Goal: Navigation & Orientation: Find specific page/section

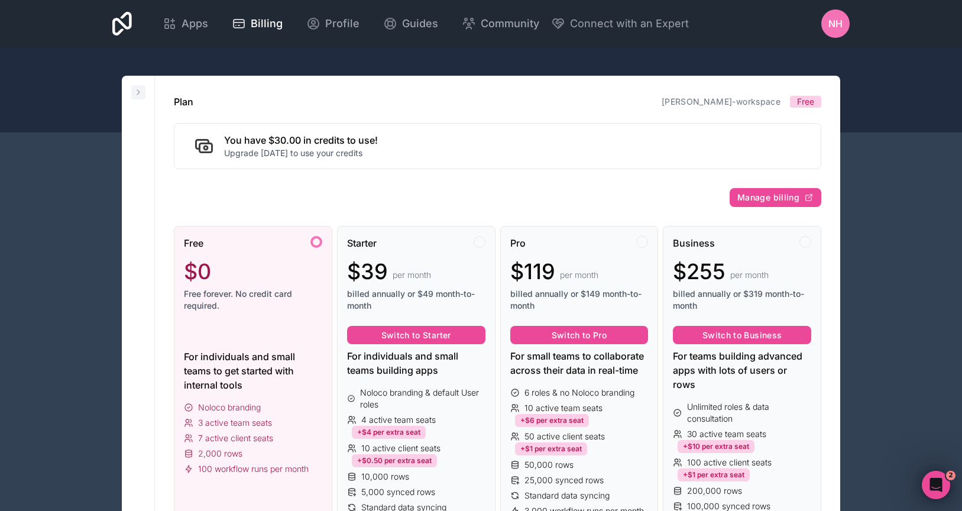
click at [143, 94] on icon at bounding box center [138, 92] width 9 height 9
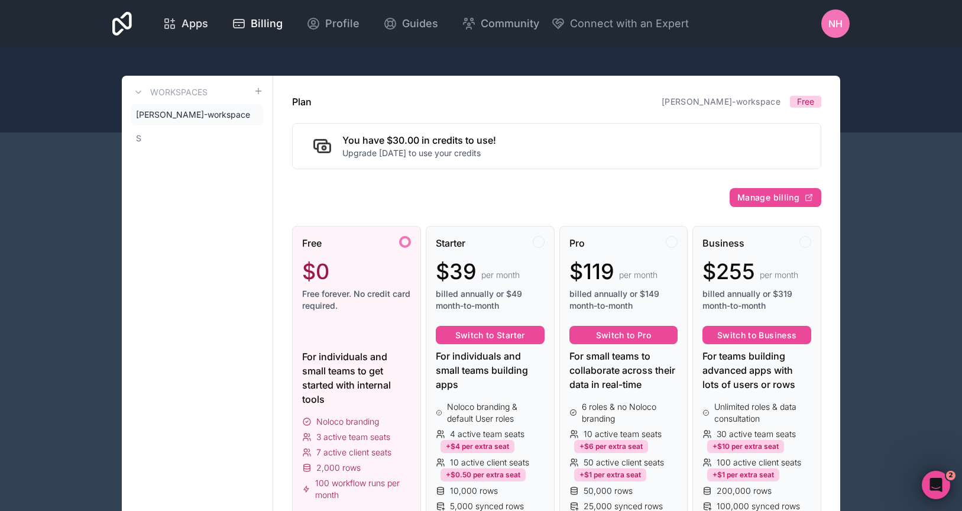
click at [203, 22] on span "Apps" at bounding box center [195, 23] width 27 height 17
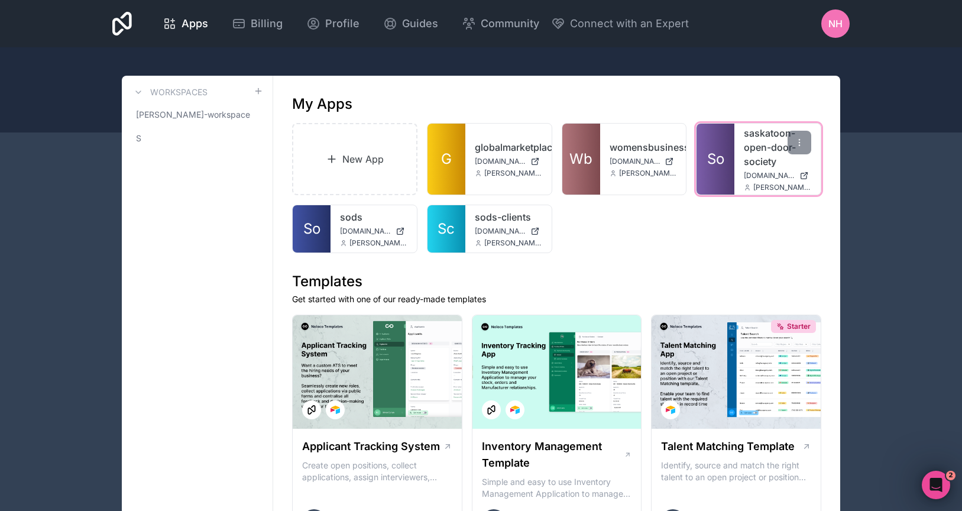
click at [720, 181] on link "So" at bounding box center [716, 159] width 38 height 71
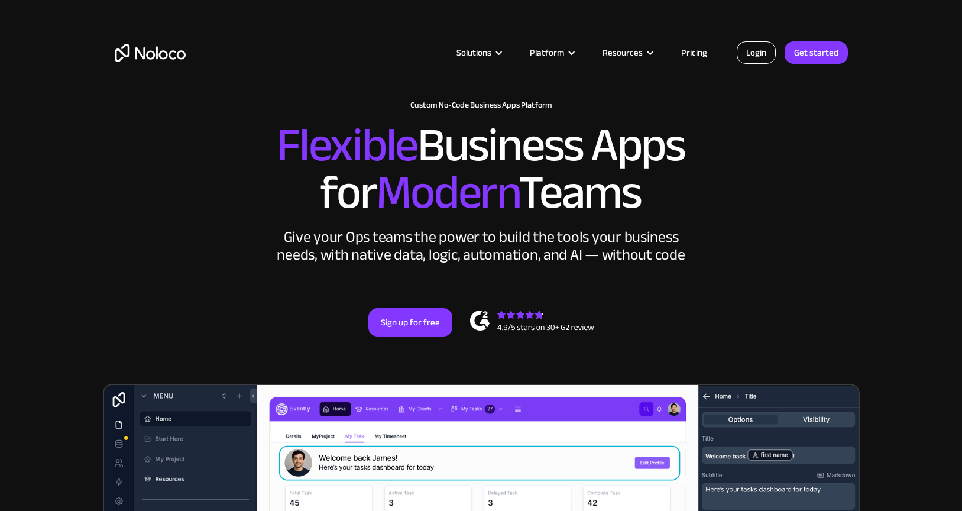
click at [760, 49] on link "Login" at bounding box center [756, 52] width 39 height 22
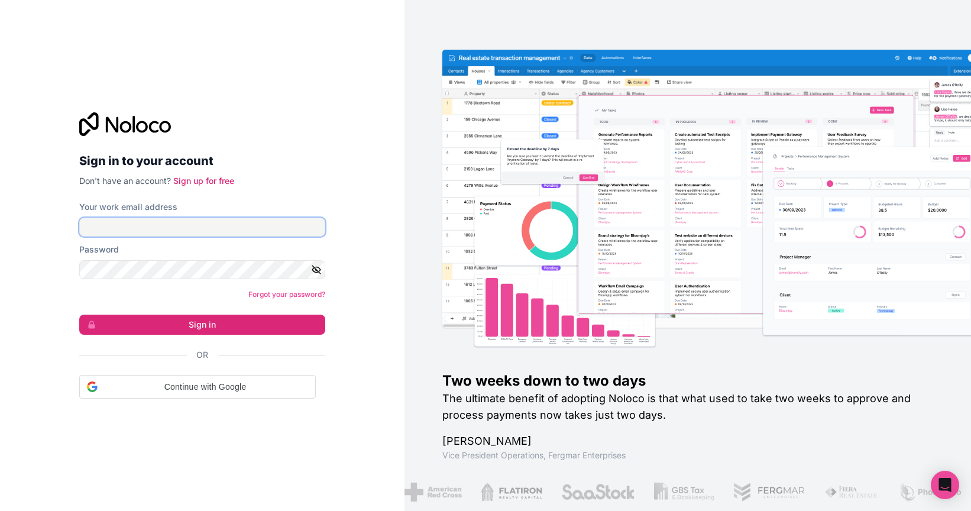
type input "[PERSON_NAME][EMAIL_ADDRESS][DOMAIN_NAME]"
click at [218, 337] on form "Your work email address nicole@lemontrii.com Password Forgot your password? Sig…" at bounding box center [202, 300] width 246 height 198
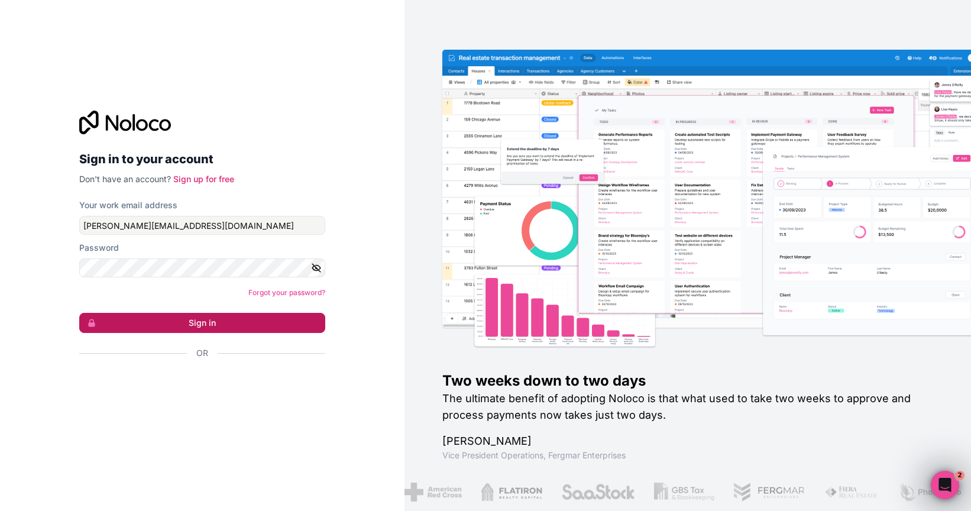
click at [218, 325] on button "Sign in" at bounding box center [202, 323] width 246 height 20
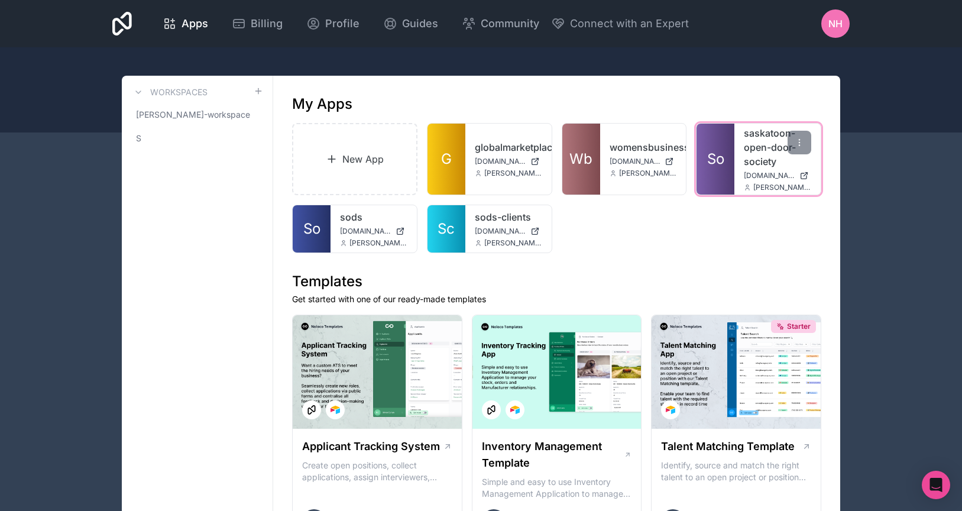
click at [719, 143] on link "So" at bounding box center [716, 159] width 38 height 71
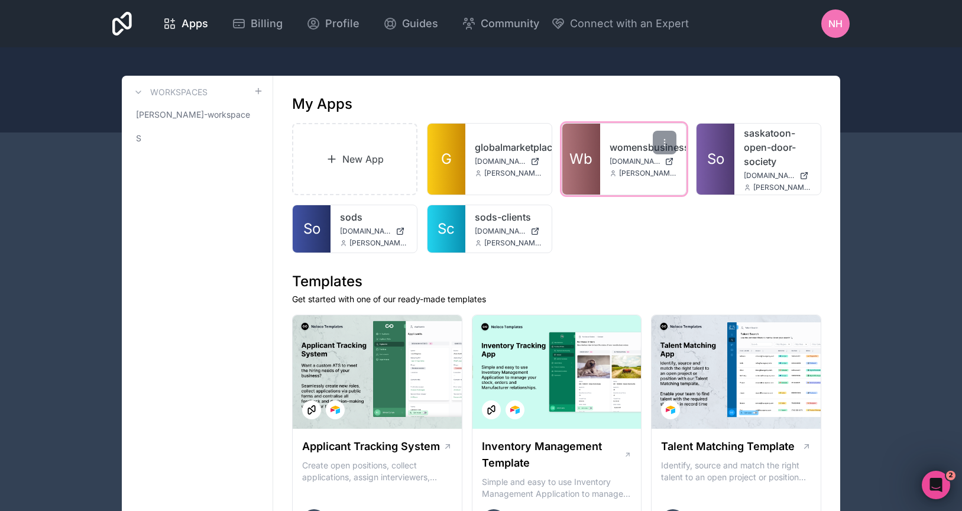
click at [587, 164] on span "Wb" at bounding box center [581, 159] width 23 height 19
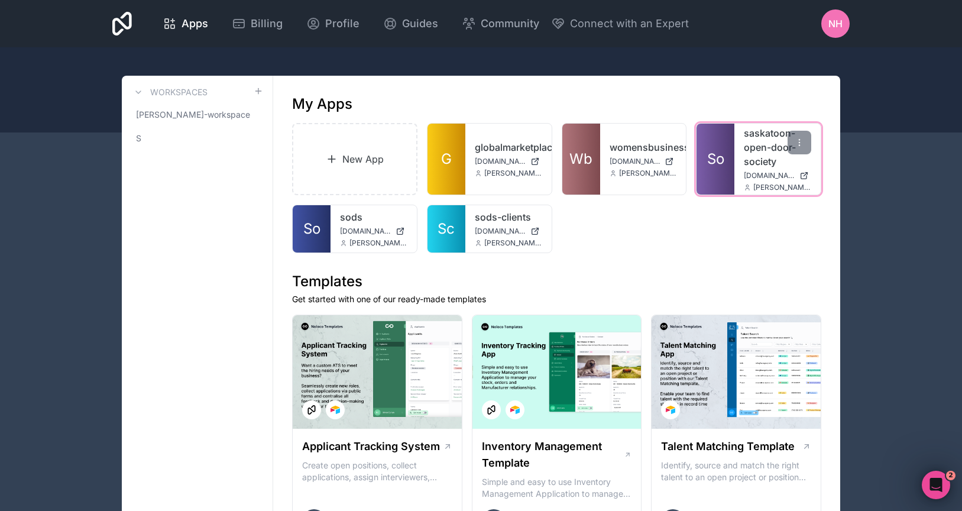
click at [710, 166] on span "So" at bounding box center [716, 159] width 17 height 19
